Goal: Transaction & Acquisition: Purchase product/service

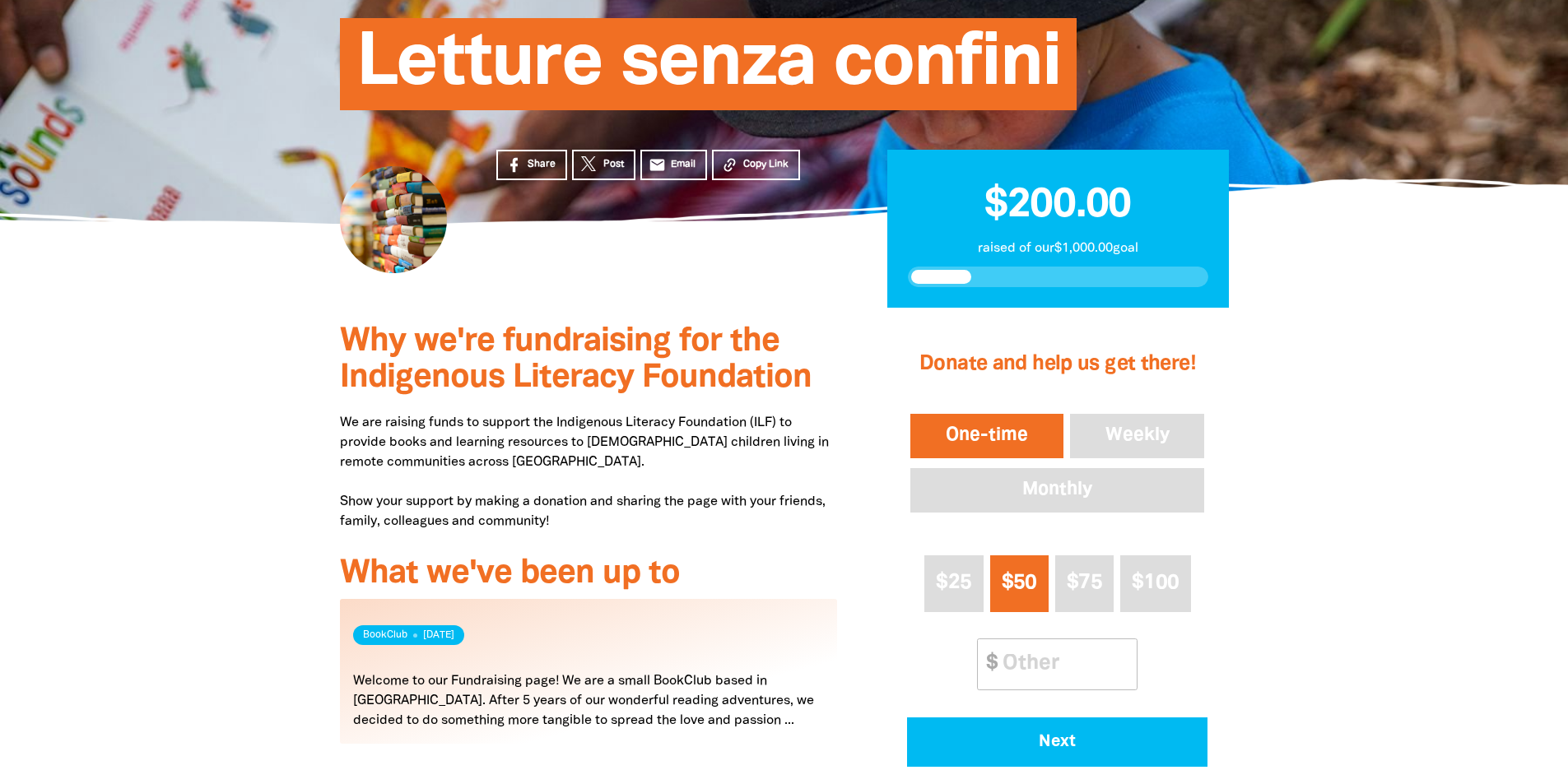
scroll to position [246, 0]
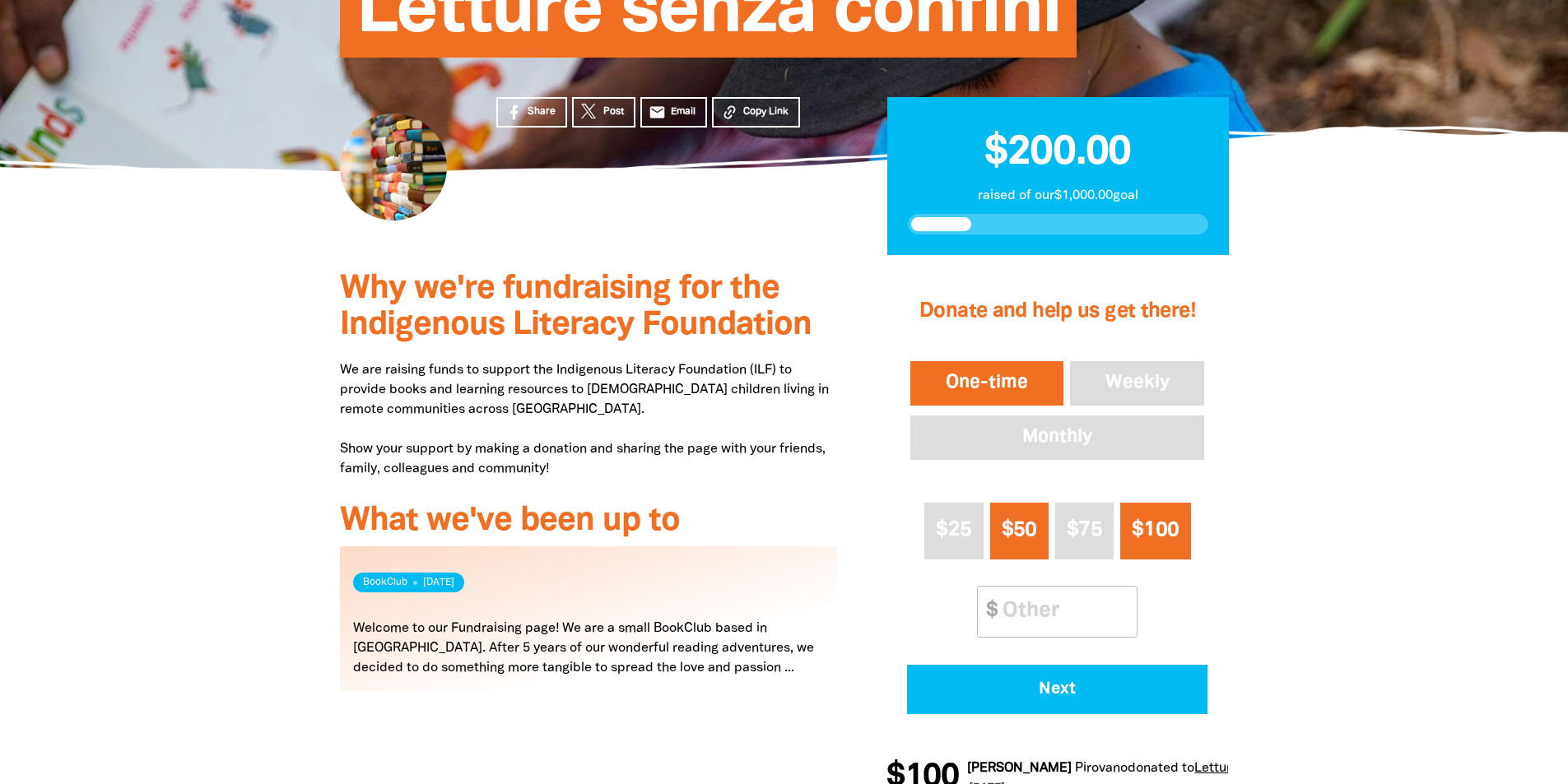
click at [1135, 521] on span "$100" at bounding box center [1154, 530] width 47 height 19
click at [990, 379] on button "One-time" at bounding box center [987, 383] width 159 height 51
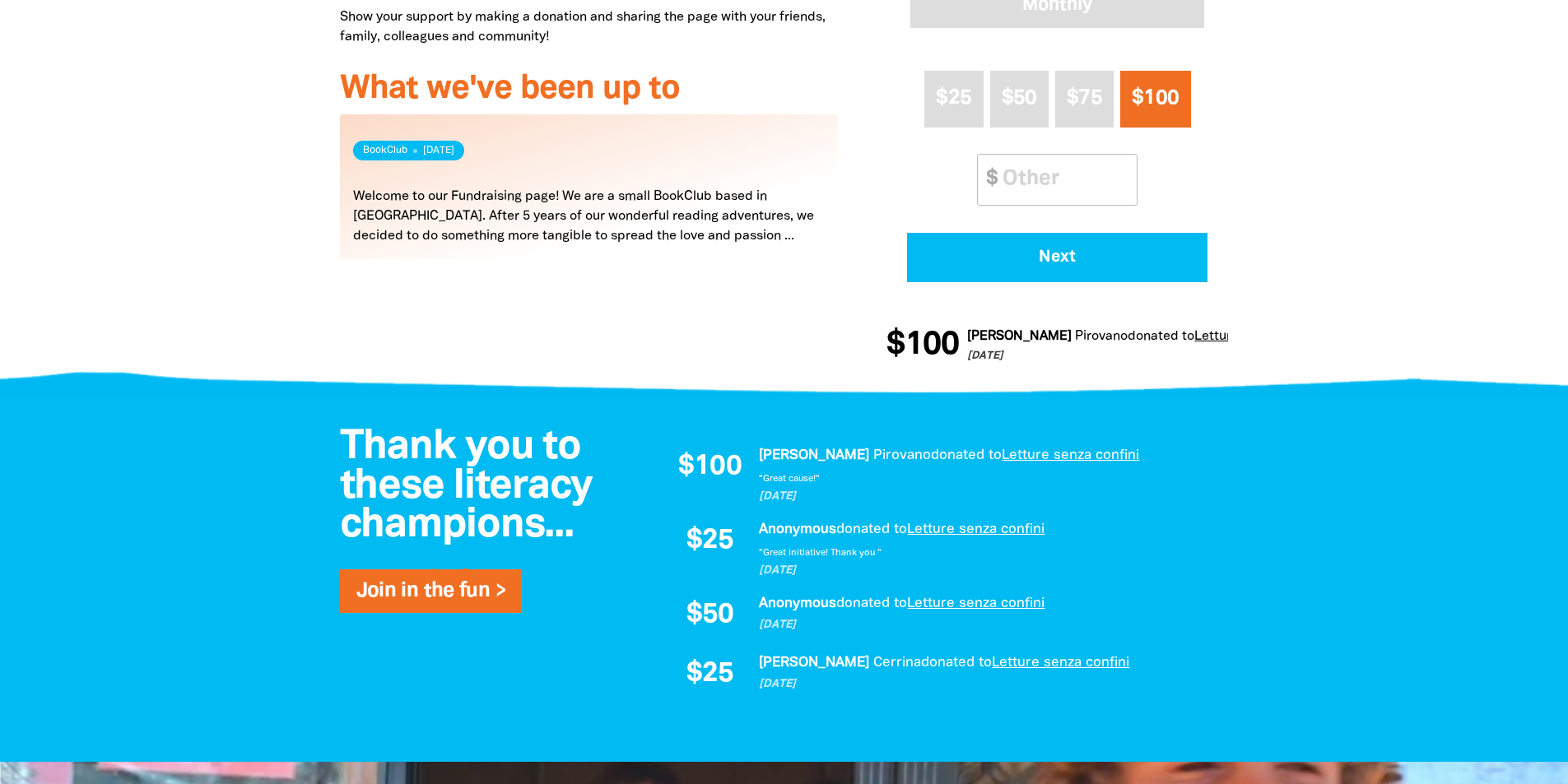
scroll to position [740, 0]
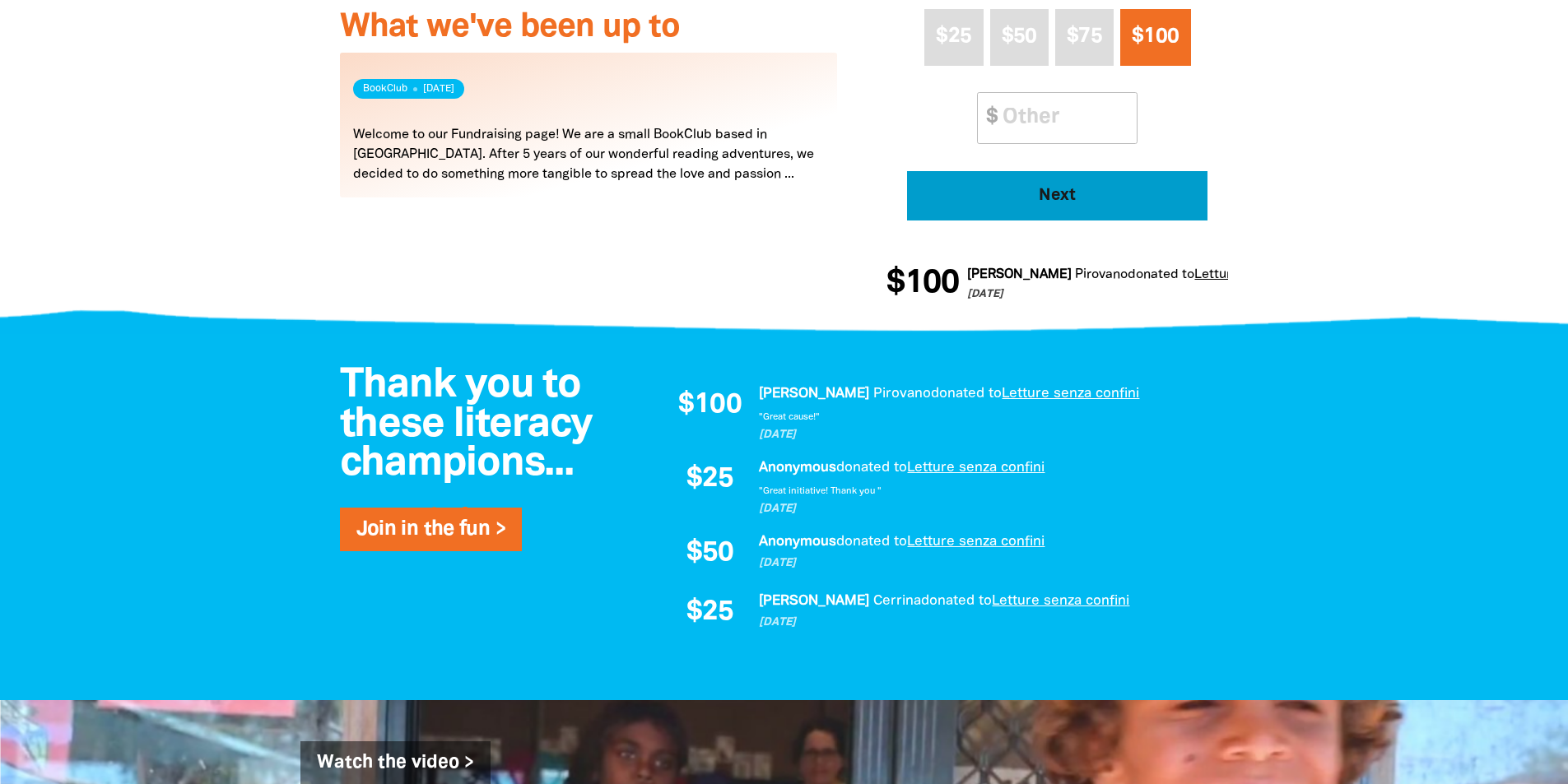
click at [1045, 205] on button "Next" at bounding box center [1057, 196] width 301 height 50
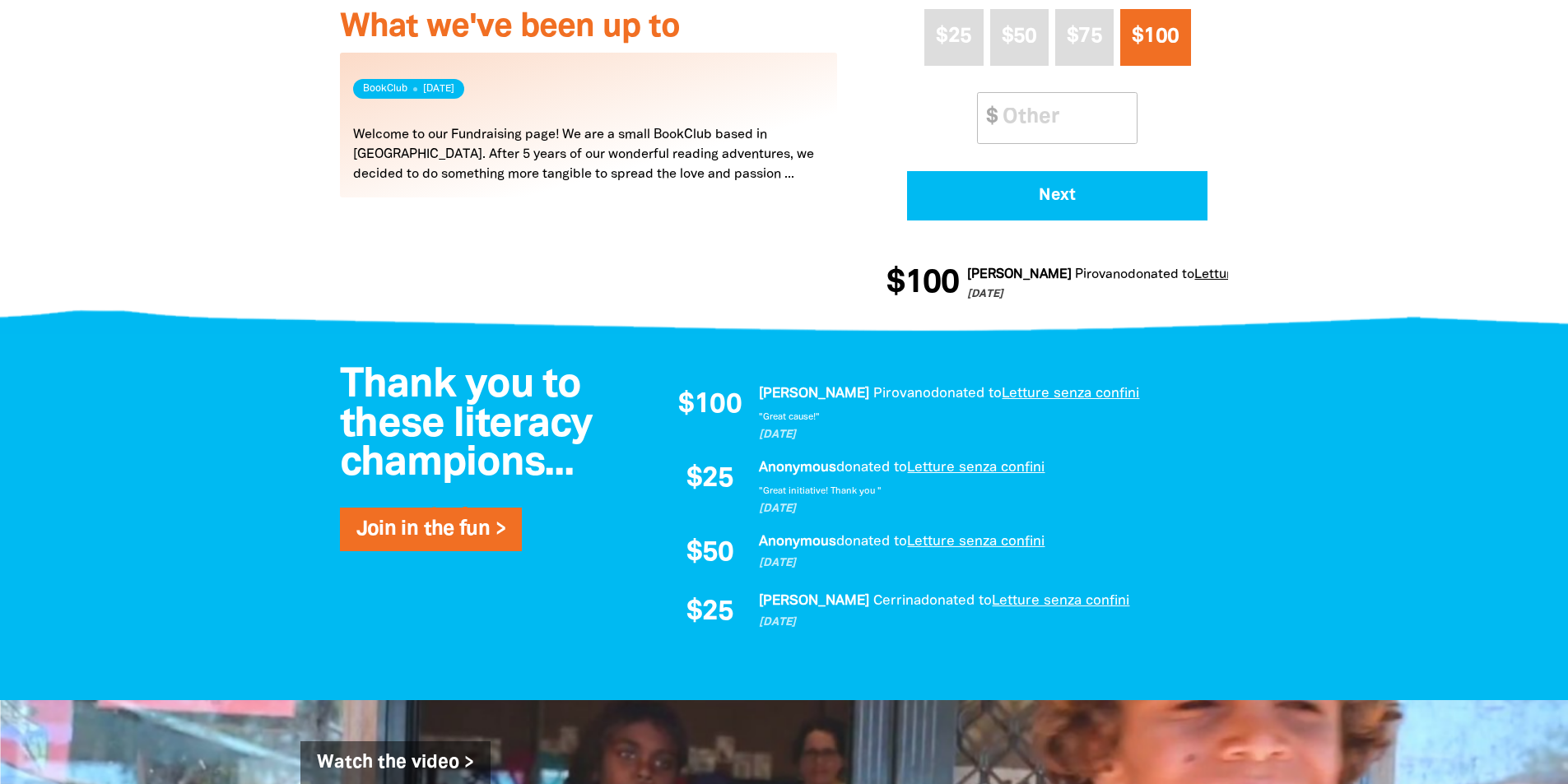
select select "AU"
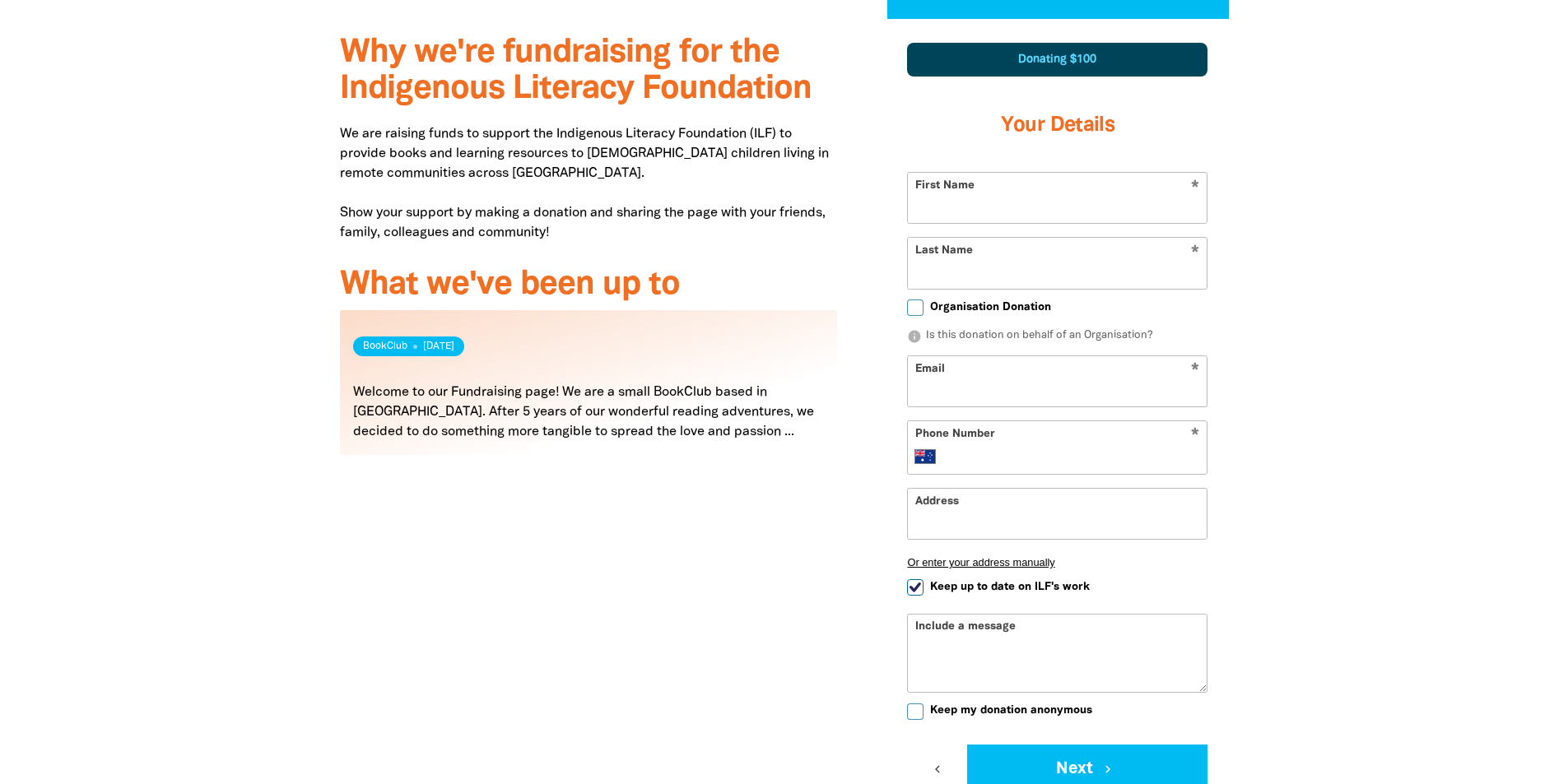
scroll to position [482, 0]
click at [987, 197] on input "First Name" at bounding box center [1057, 199] width 299 height 50
type input "[PERSON_NAME]"
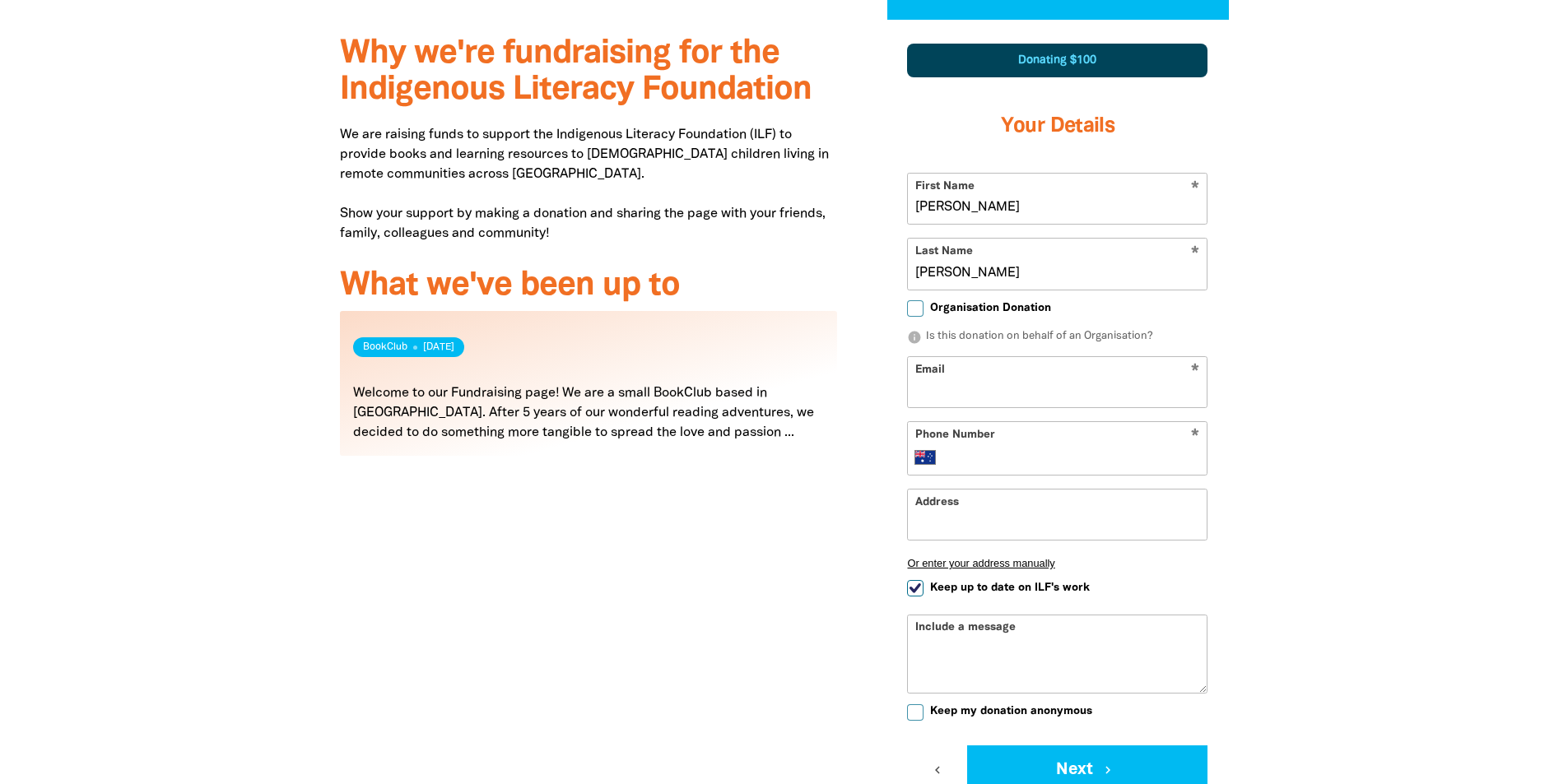
type input "[EMAIL_ADDRESS][PERSON_NAME][DOMAIN_NAME]"
type input "Room 233, Level 2, Food and Nutrition Building (194), [GEOGRAPHIC_DATA]"
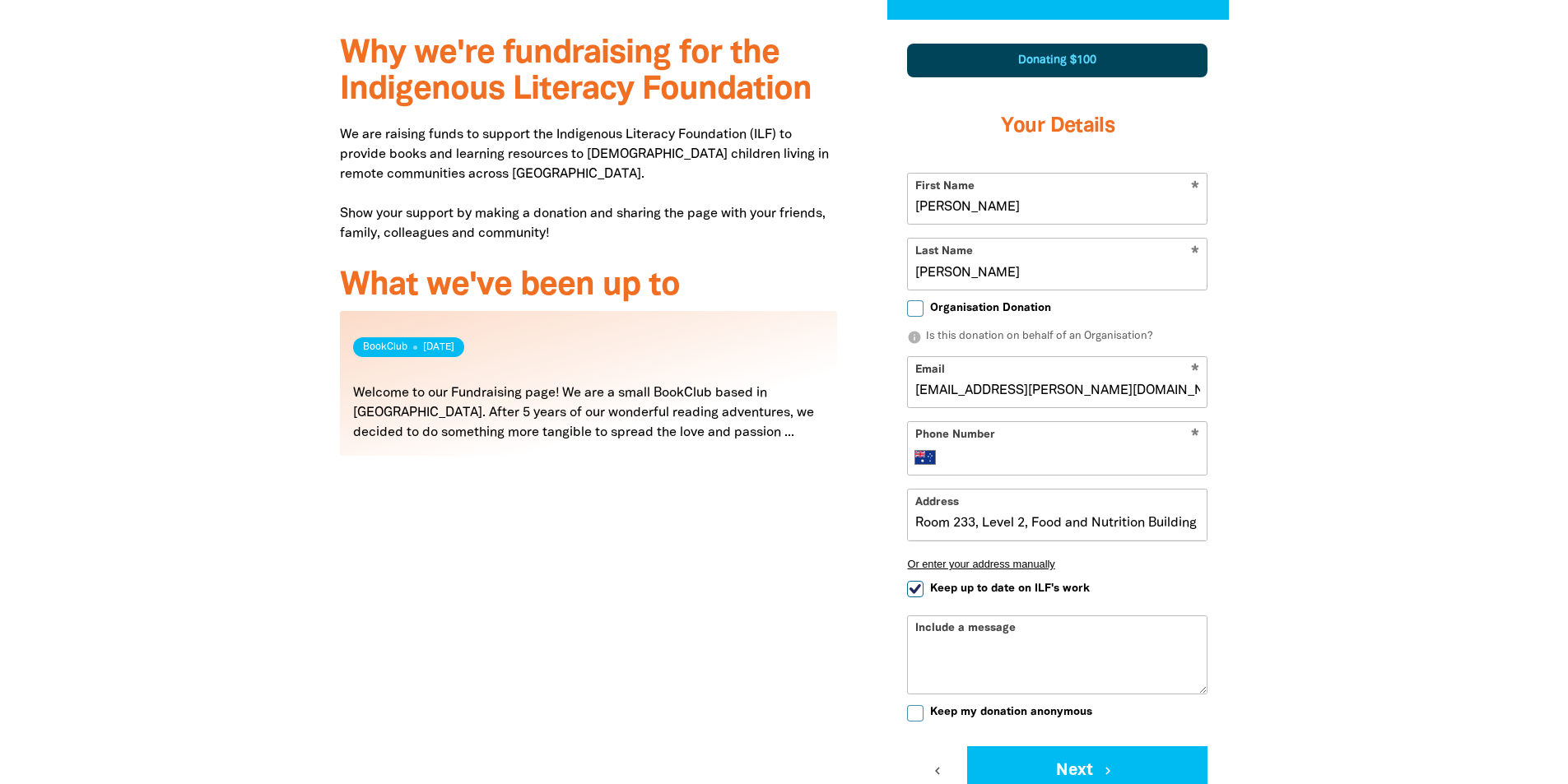
click at [1104, 391] on input "[EMAIL_ADDRESS][PERSON_NAME][DOMAIN_NAME]" at bounding box center [1057, 382] width 299 height 50
drag, startPoint x: 1105, startPoint y: 391, endPoint x: 1011, endPoint y: 393, distance: 94.0
click at [1011, 393] on input "[EMAIL_ADDRESS][PERSON_NAME][DOMAIN_NAME]" at bounding box center [1057, 382] width 299 height 50
type input "[EMAIL_ADDRESS][PERSON_NAME][DOMAIN_NAME]"
click at [1353, 365] on div at bounding box center [784, 460] width 1568 height 881
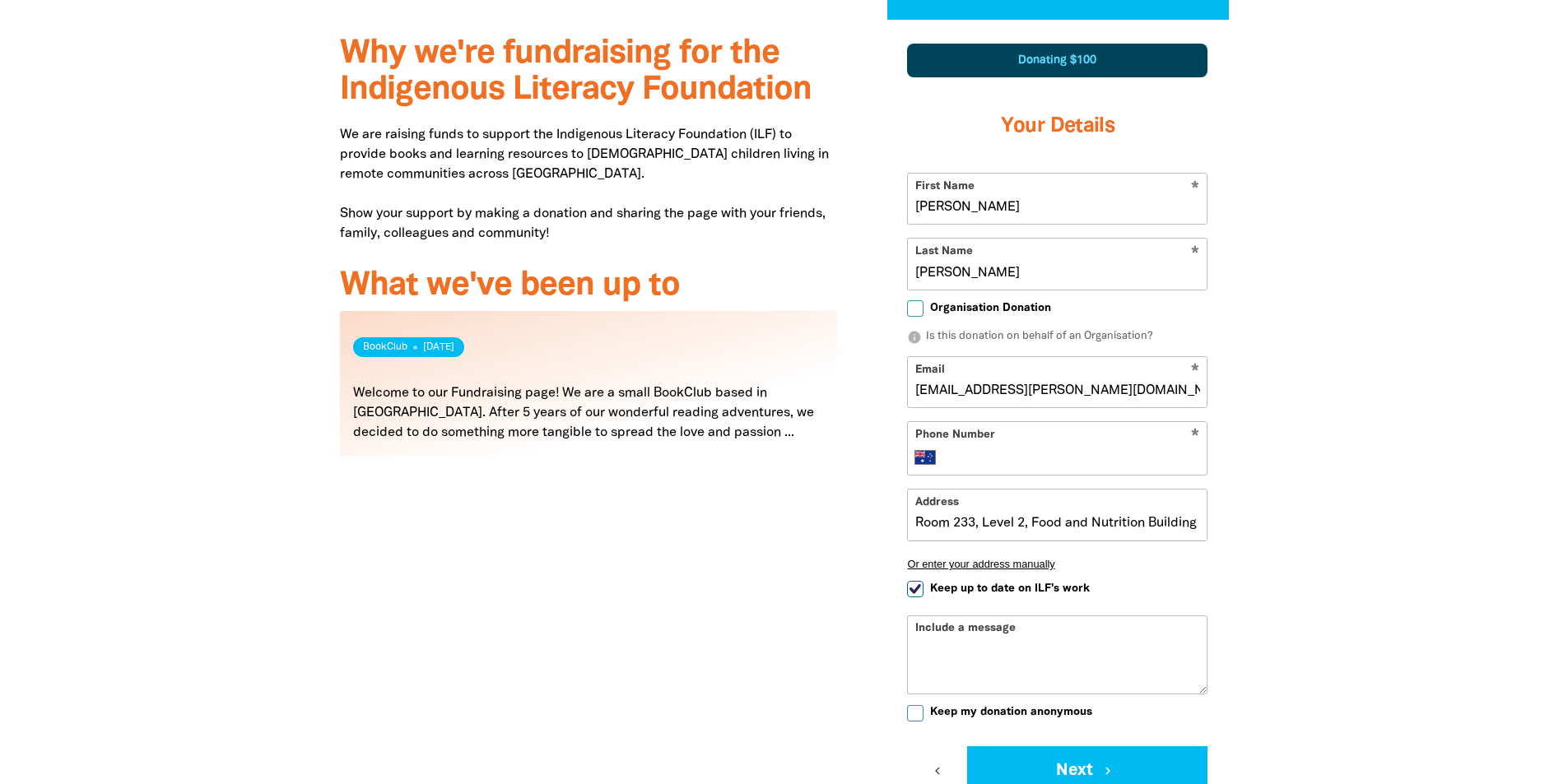
scroll to position [0, 122]
drag, startPoint x: 917, startPoint y: 520, endPoint x: 1493, endPoint y: 529, distance: 576.1
click at [1488, 529] on section "Why we're fundraising for the Indigenous Literacy Foundation We are raising fun…" at bounding box center [784, 460] width 1568 height 881
click at [1464, 432] on div at bounding box center [784, 460] width 1568 height 881
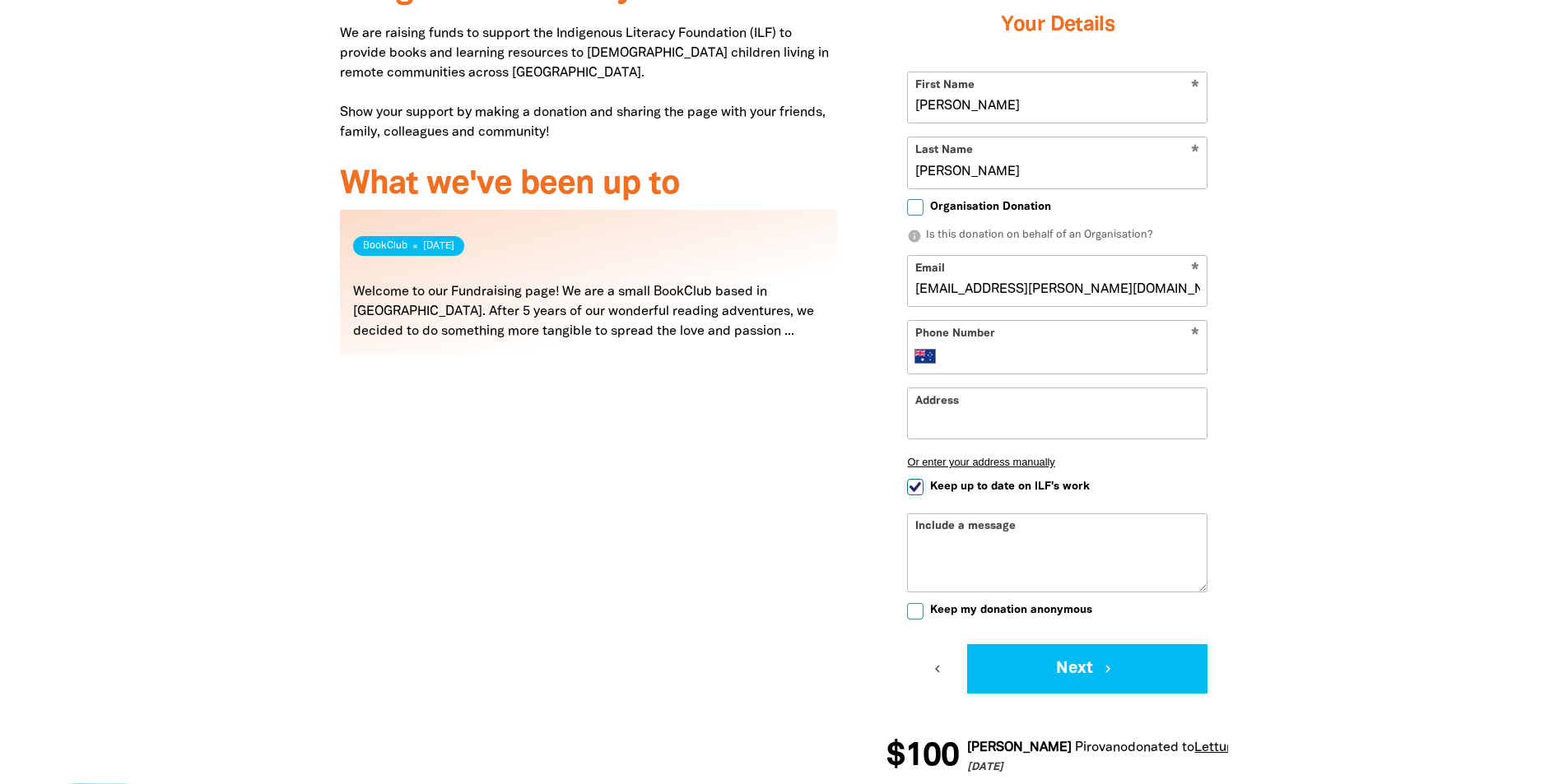
scroll to position [811, 0]
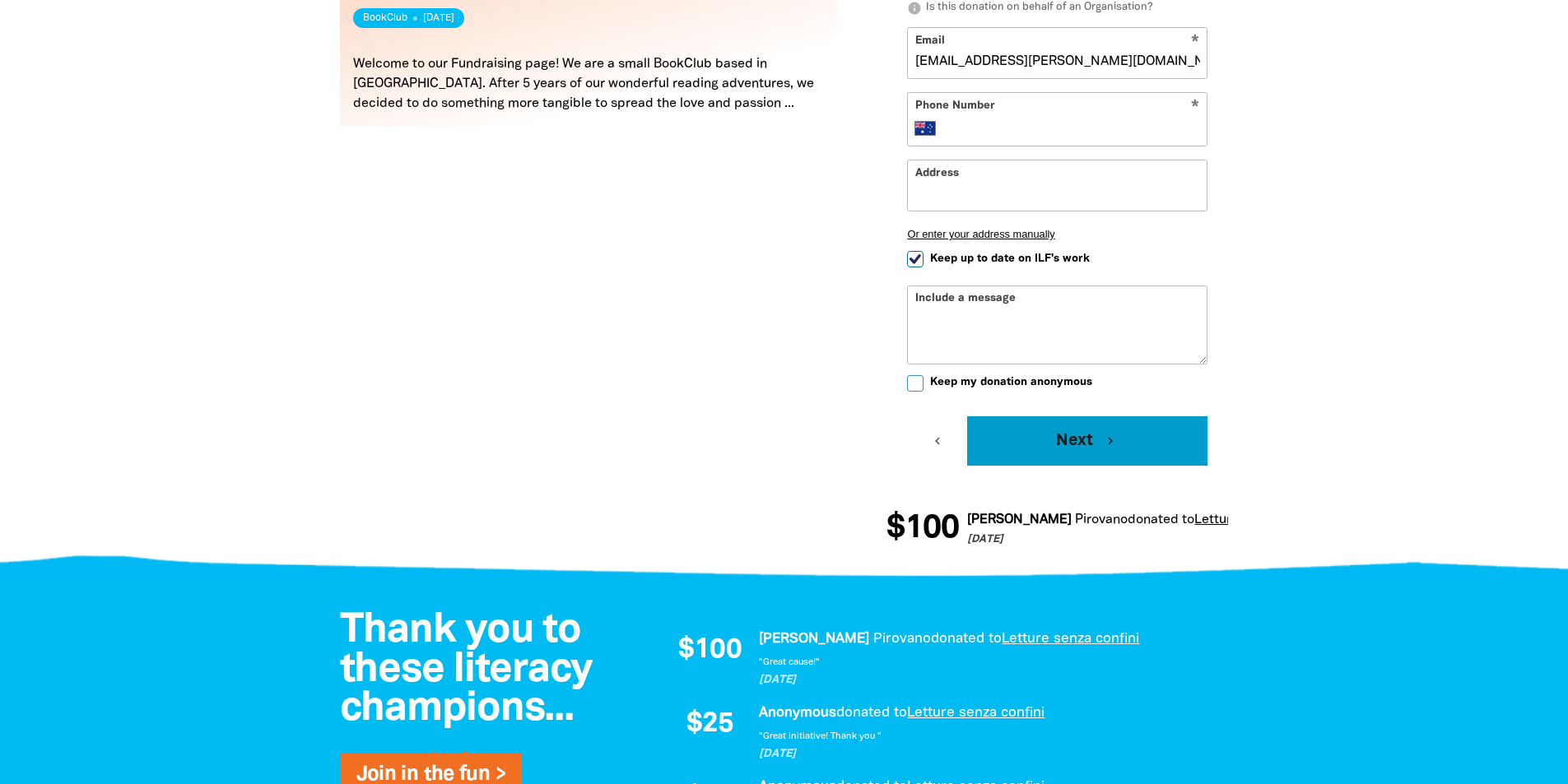
click at [1082, 439] on button "Next chevron_right" at bounding box center [1087, 441] width 241 height 50
click at [1104, 445] on icon "chevron_right" at bounding box center [1110, 440] width 15 height 15
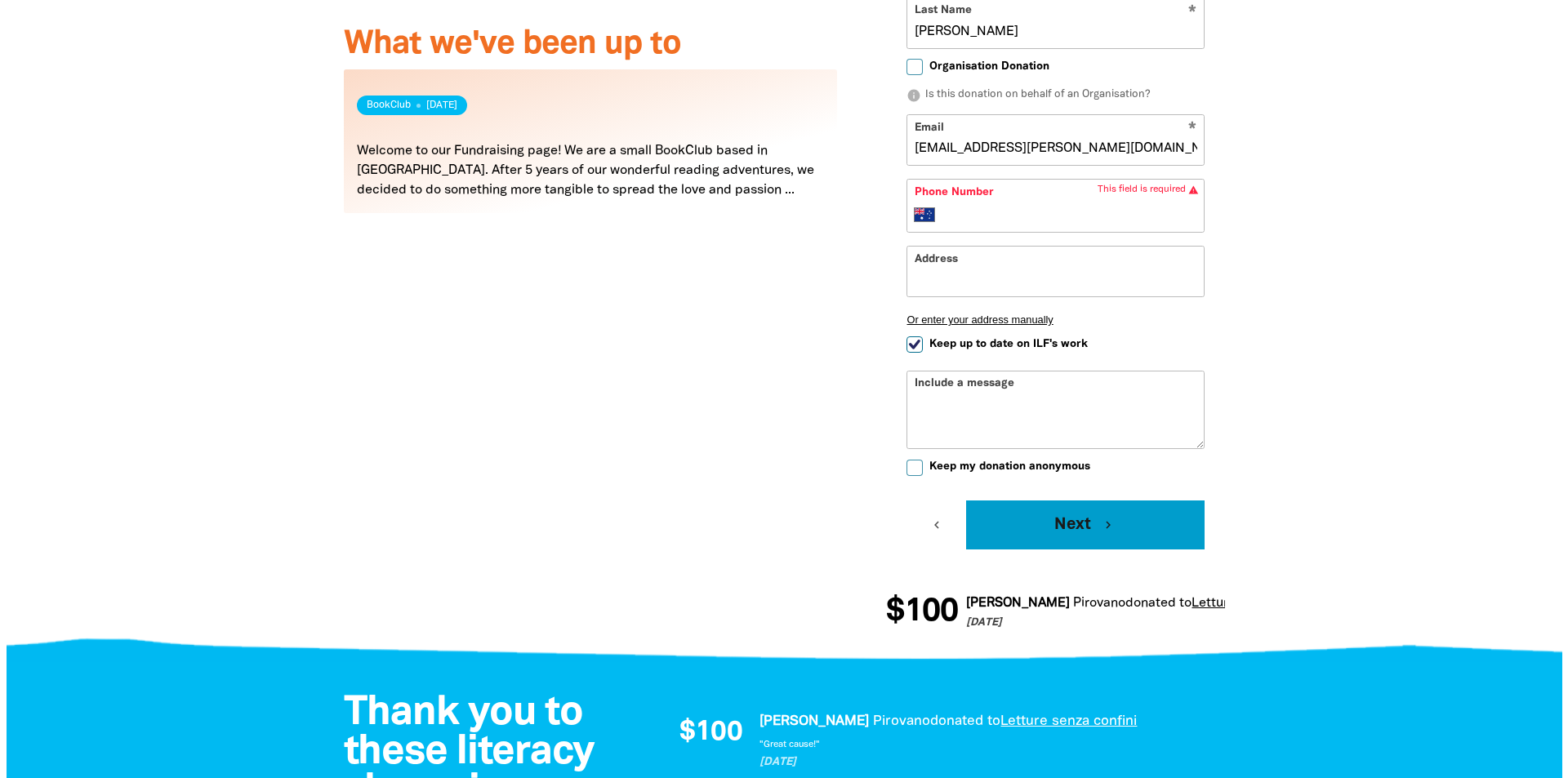
scroll to position [478, 0]
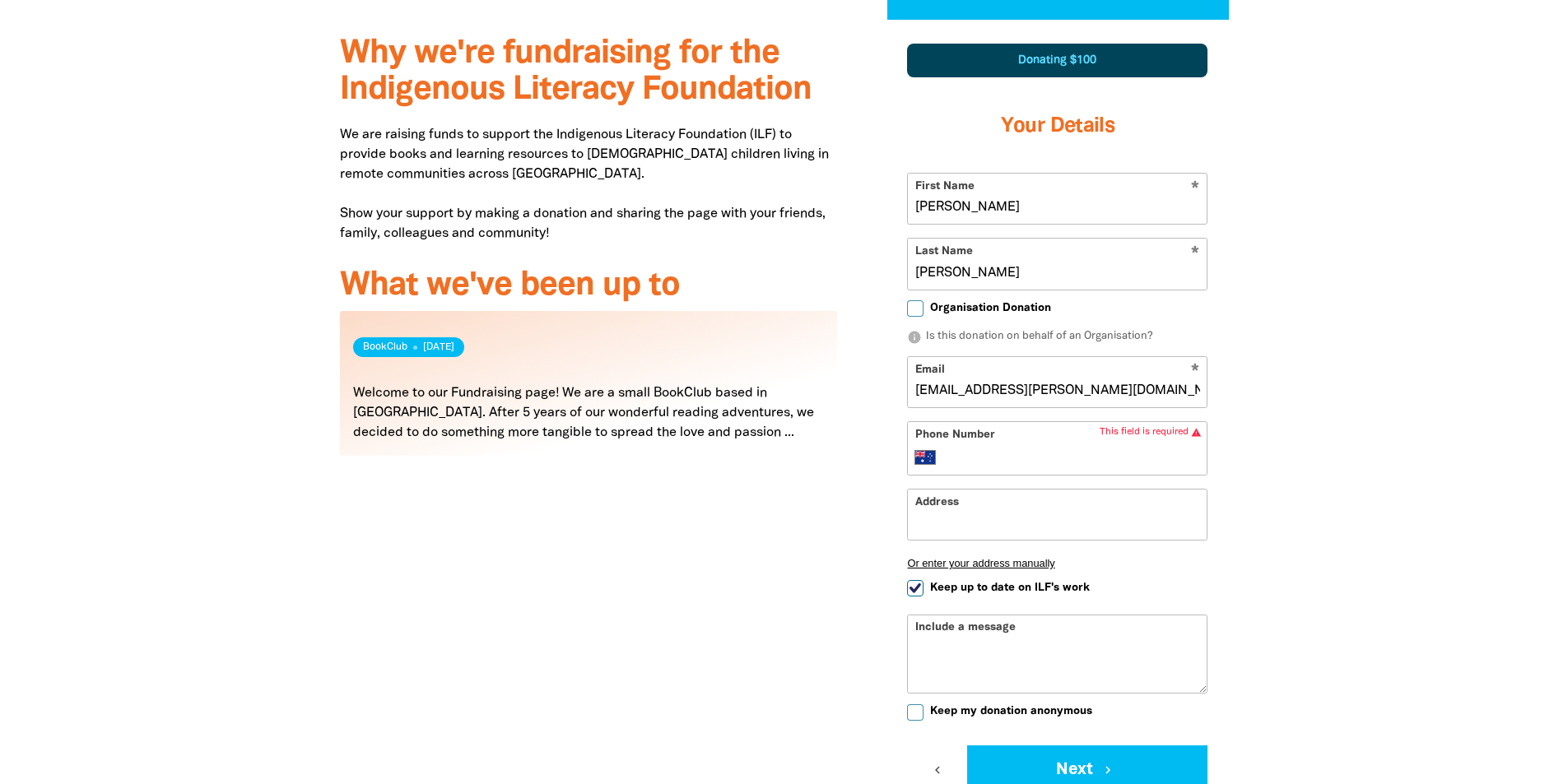
click at [1001, 457] on input "Phone Number" at bounding box center [1074, 457] width 252 height 20
type input "412735964"
click at [1366, 457] on div at bounding box center [784, 460] width 1568 height 880
drag, startPoint x: 1078, startPoint y: 770, endPoint x: 1273, endPoint y: 609, distance: 252.9
click at [1078, 768] on button "Next chevron_right" at bounding box center [1087, 770] width 241 height 50
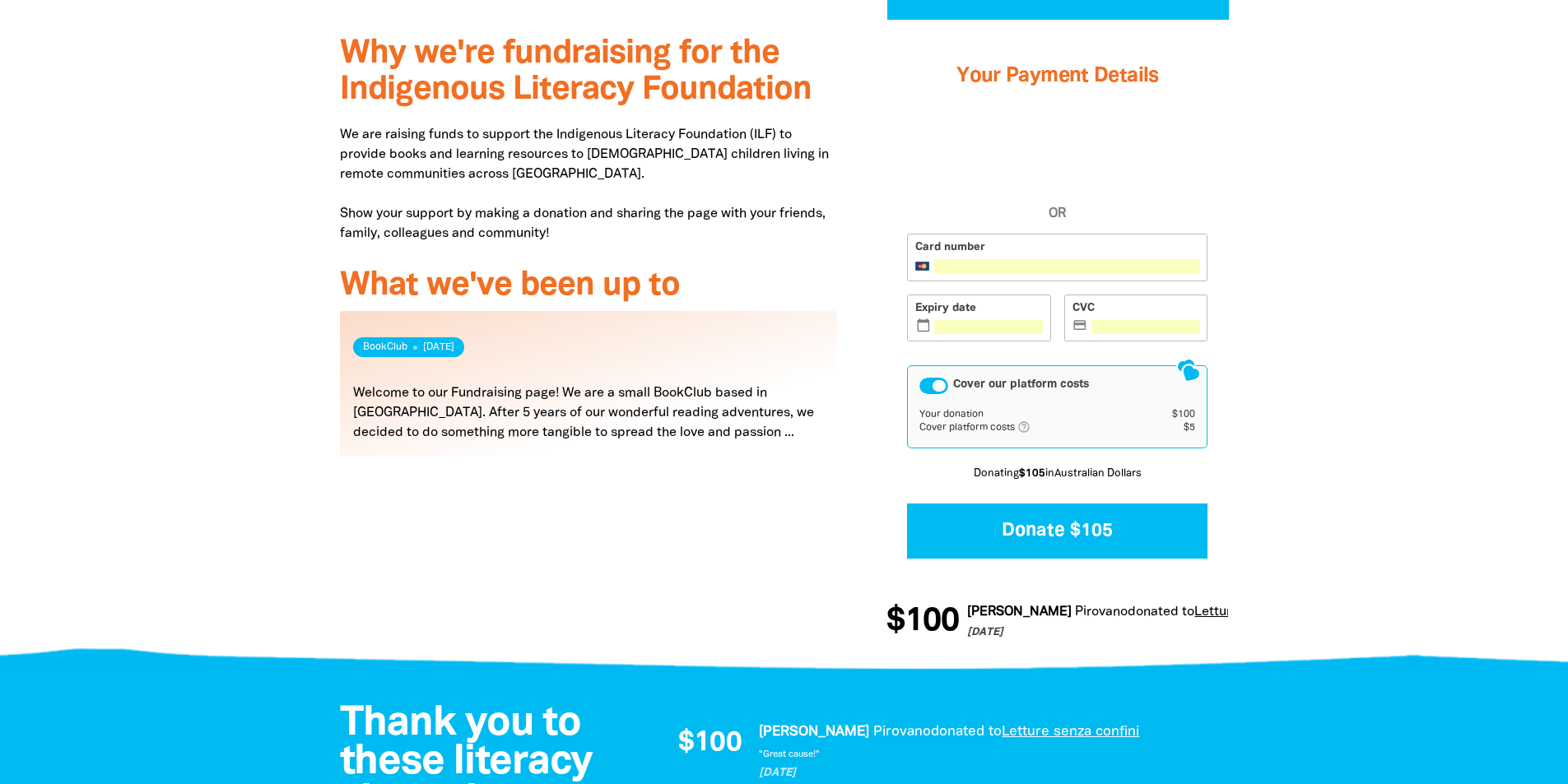
click at [926, 118] on div "Your Payment Details OR Card number Expiry date calendar_today CVC credit_card …" at bounding box center [1057, 300] width 342 height 555
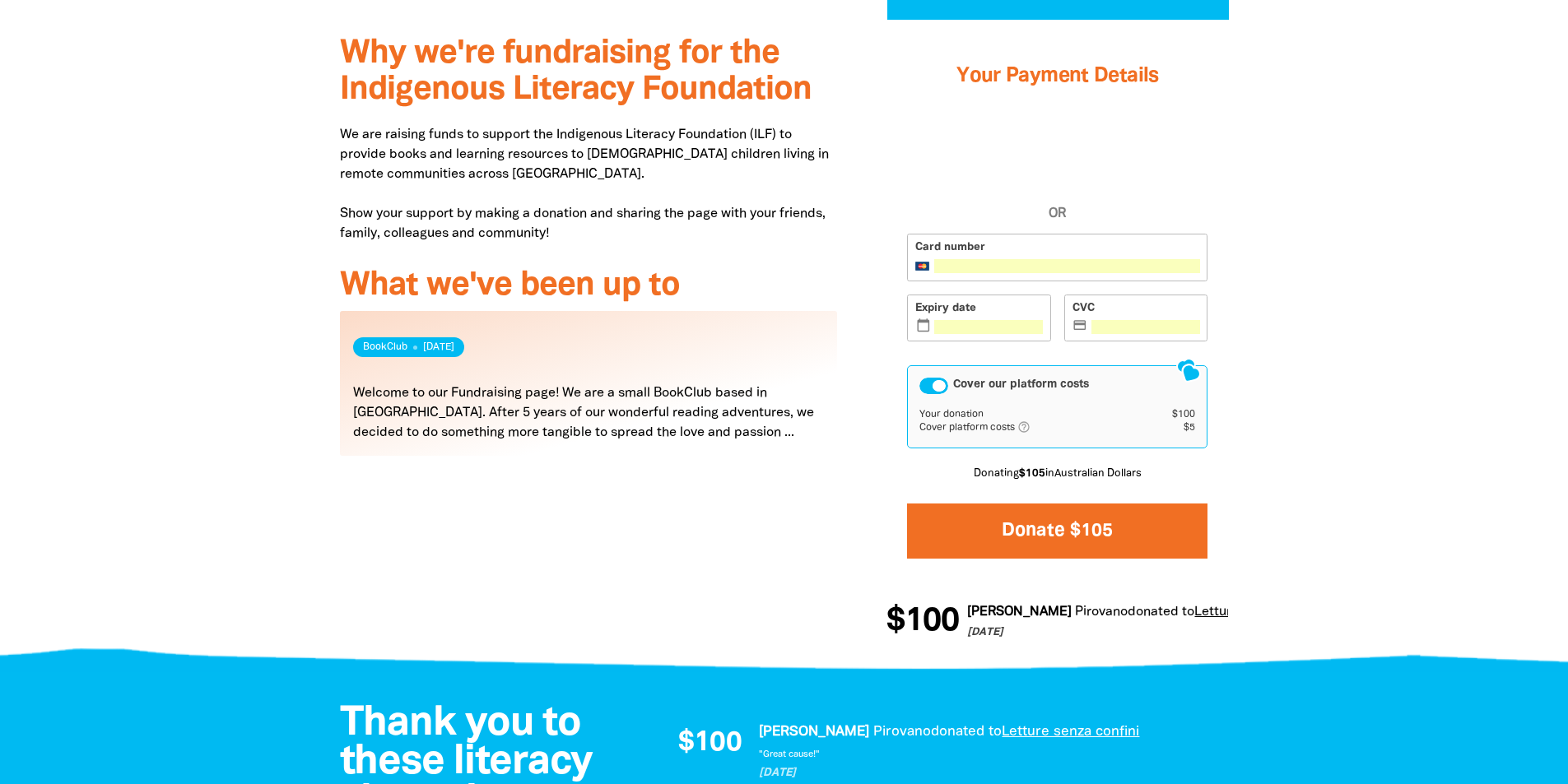
click at [1067, 521] on button "Donate $105" at bounding box center [1057, 531] width 301 height 55
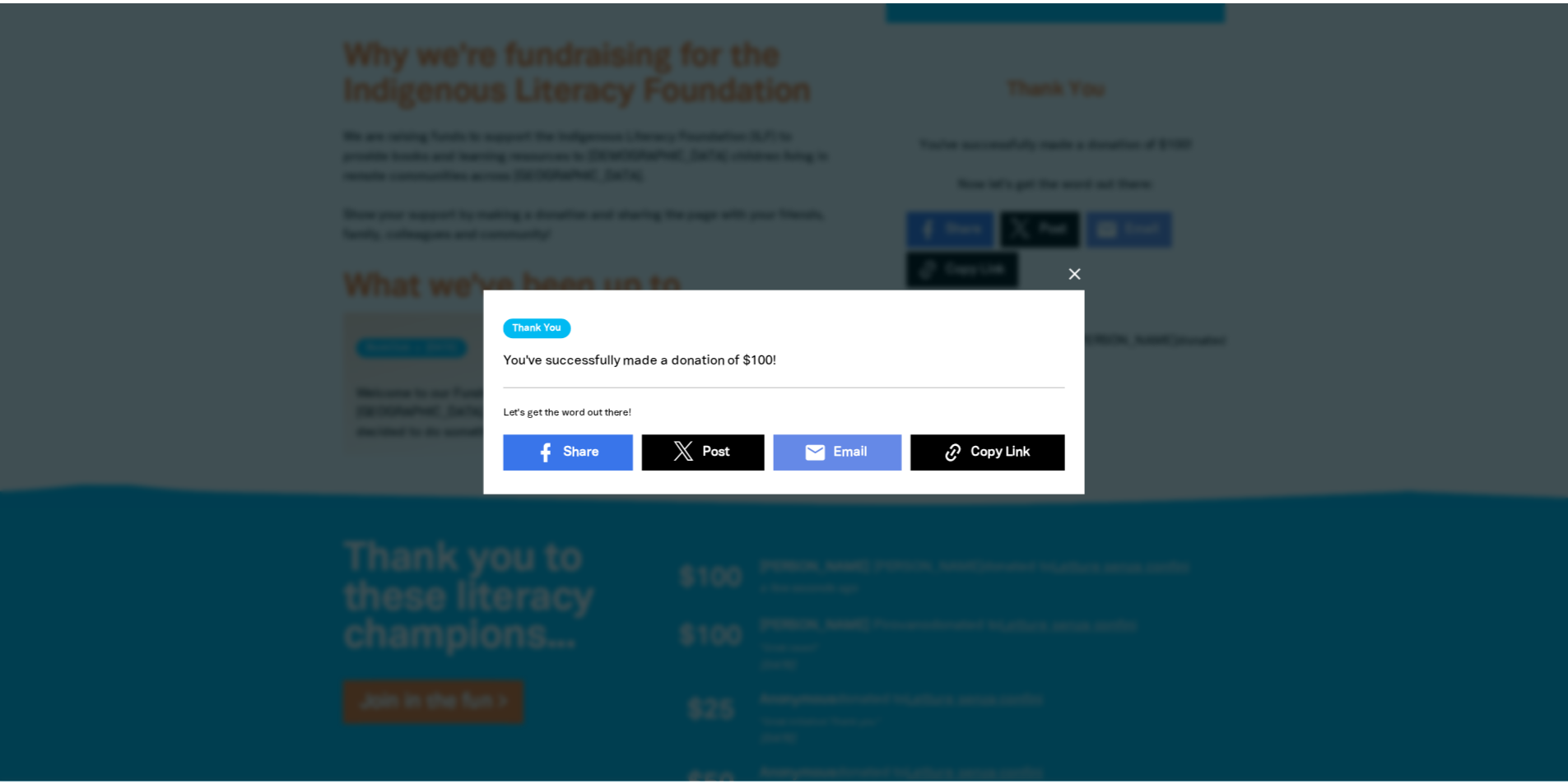
scroll to position [5, 0]
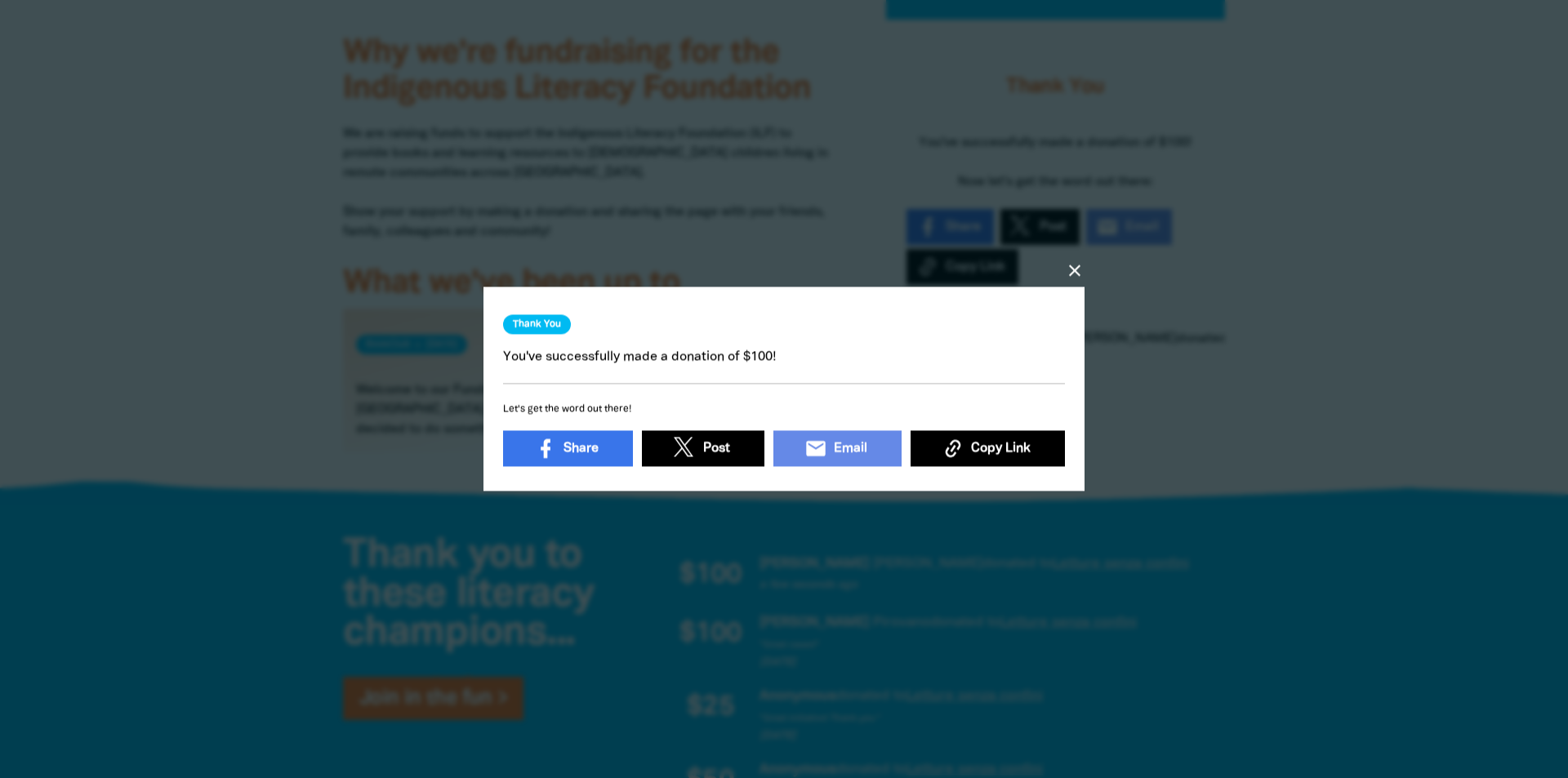
click at [516, 316] on h3 "Thank You" at bounding box center [537, 324] width 68 height 20
click at [1078, 261] on icon "close" at bounding box center [1074, 270] width 20 height 20
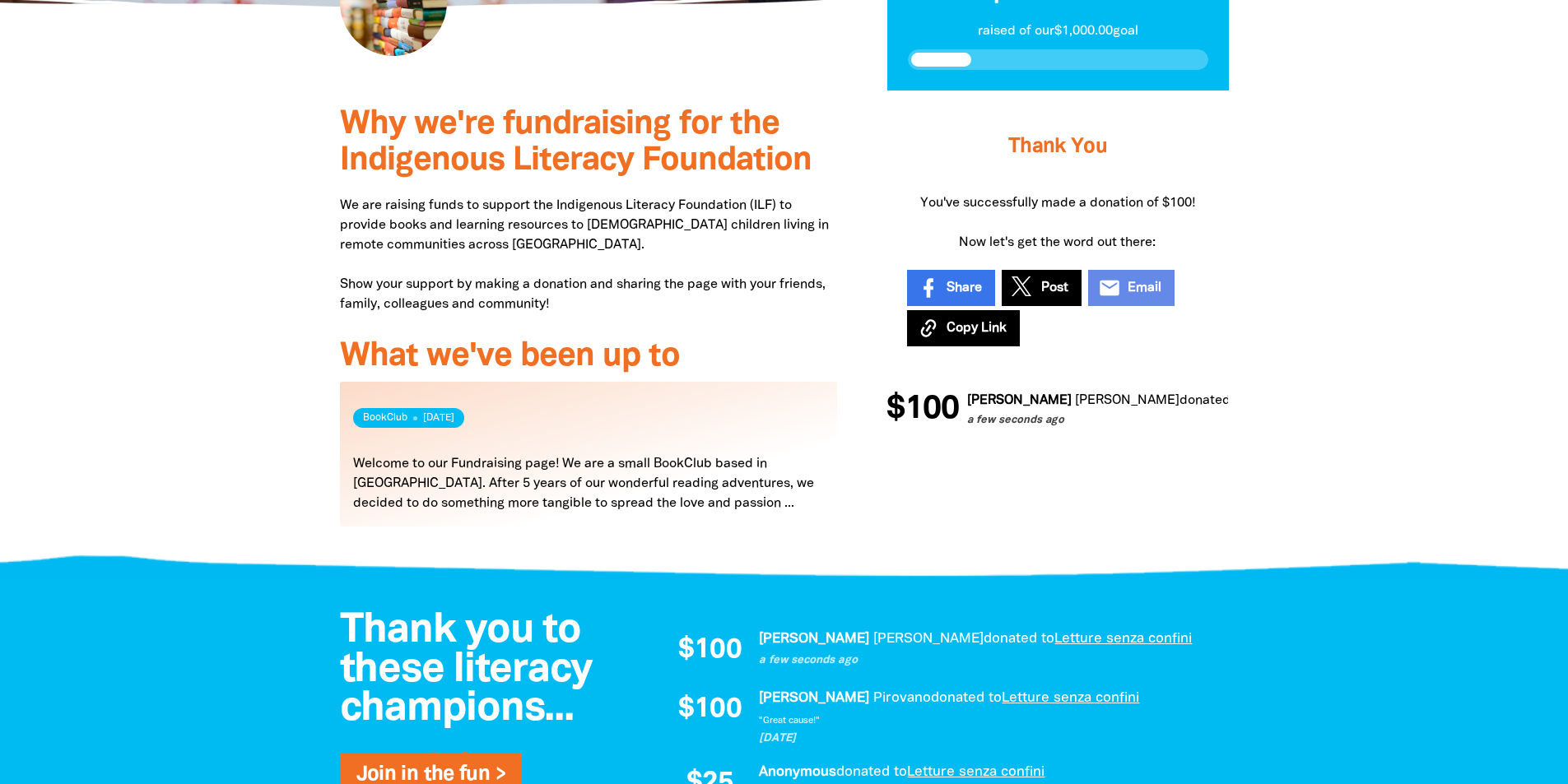
scroll to position [0, 0]
